Goal: Task Accomplishment & Management: Use online tool/utility

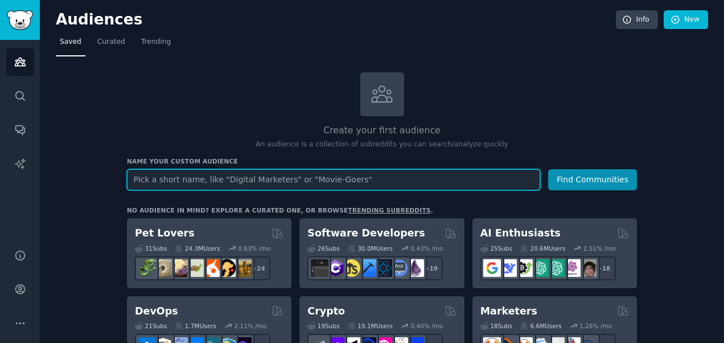
click at [261, 174] on input "text" at bounding box center [333, 179] width 413 height 21
click at [311, 177] on input "text" at bounding box center [333, 179] width 413 height 21
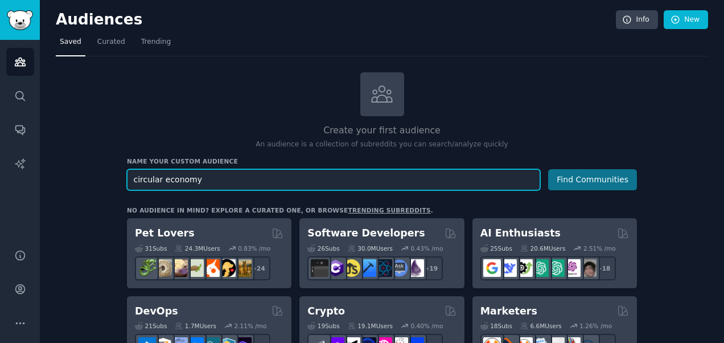
type input "circular economy"
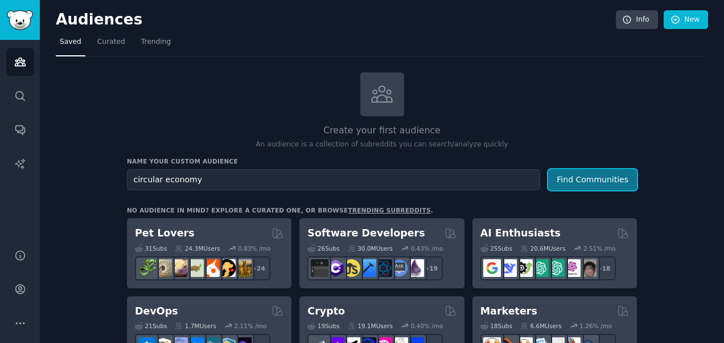
click at [568, 177] on button "Find Communities" at bounding box center [592, 179] width 89 height 21
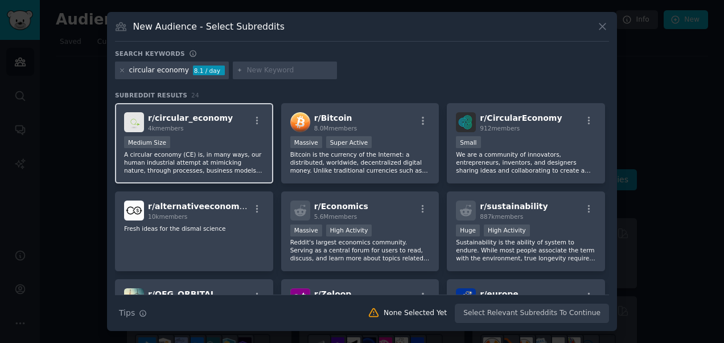
click at [220, 117] on div "r/ circular_economy 4k members" at bounding box center [194, 122] width 140 height 20
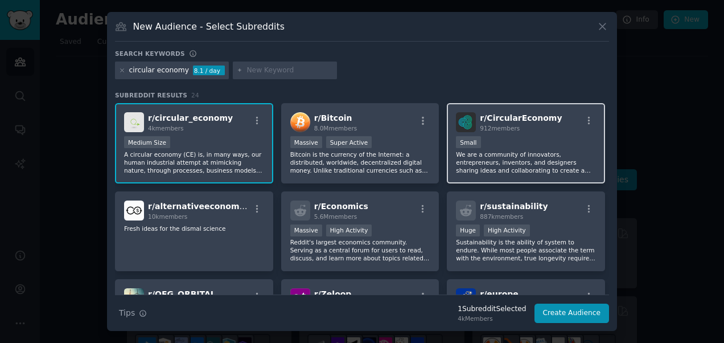
click at [505, 132] on div "r/ CircularEconomy 912 members Small We are a community of innovators, entrepre…" at bounding box center [526, 143] width 158 height 80
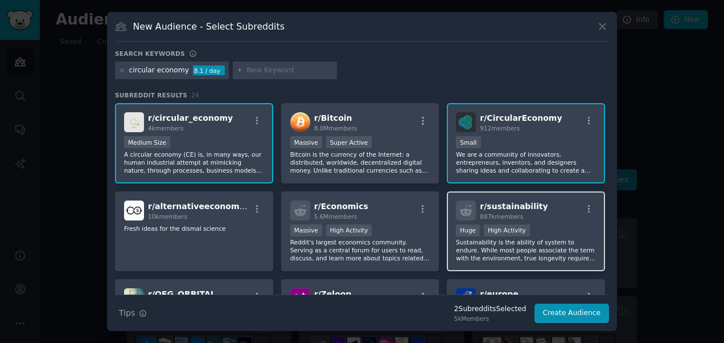
click at [489, 207] on span "r/ sustainability" at bounding box center [514, 206] width 68 height 9
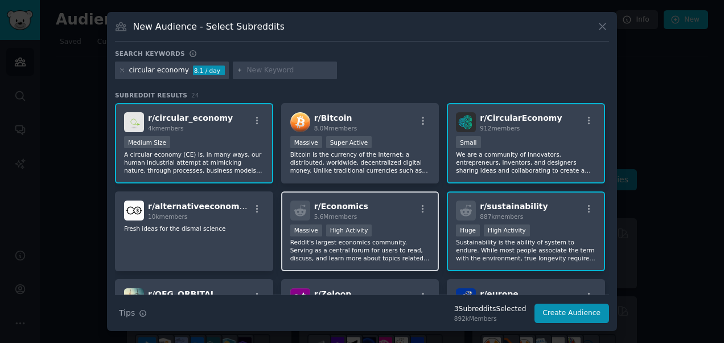
click at [386, 208] on div "r/ Economics 5.6M members" at bounding box center [360, 210] width 140 height 20
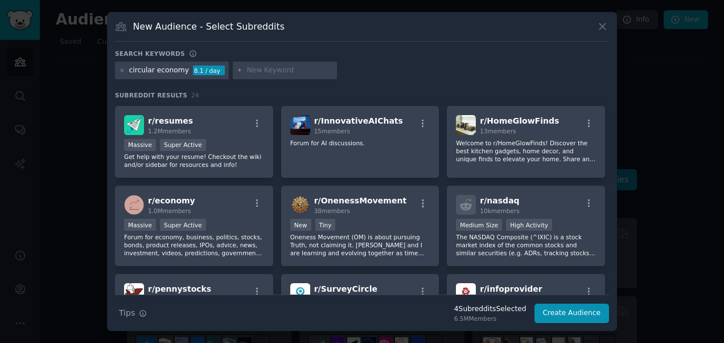
scroll to position [528, 0]
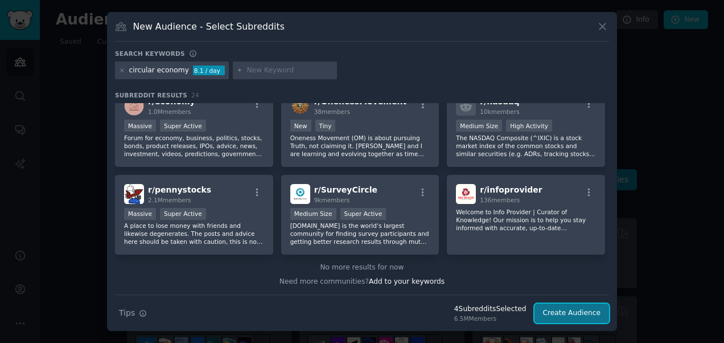
click at [564, 313] on button "Create Audience" at bounding box center [572, 313] width 75 height 19
